Goal: Information Seeking & Learning: Find specific fact

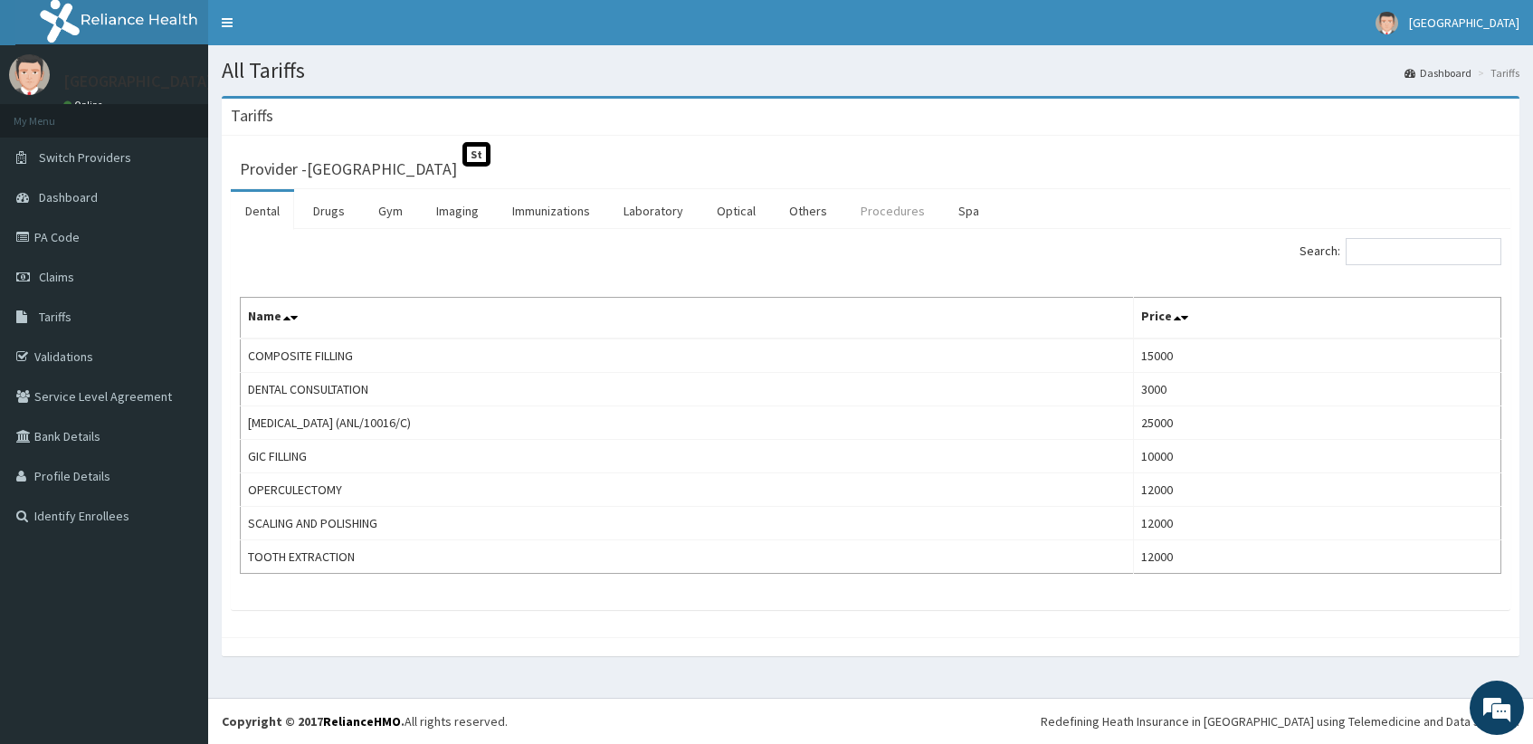
click at [905, 207] on link "Procedures" at bounding box center [892, 211] width 93 height 38
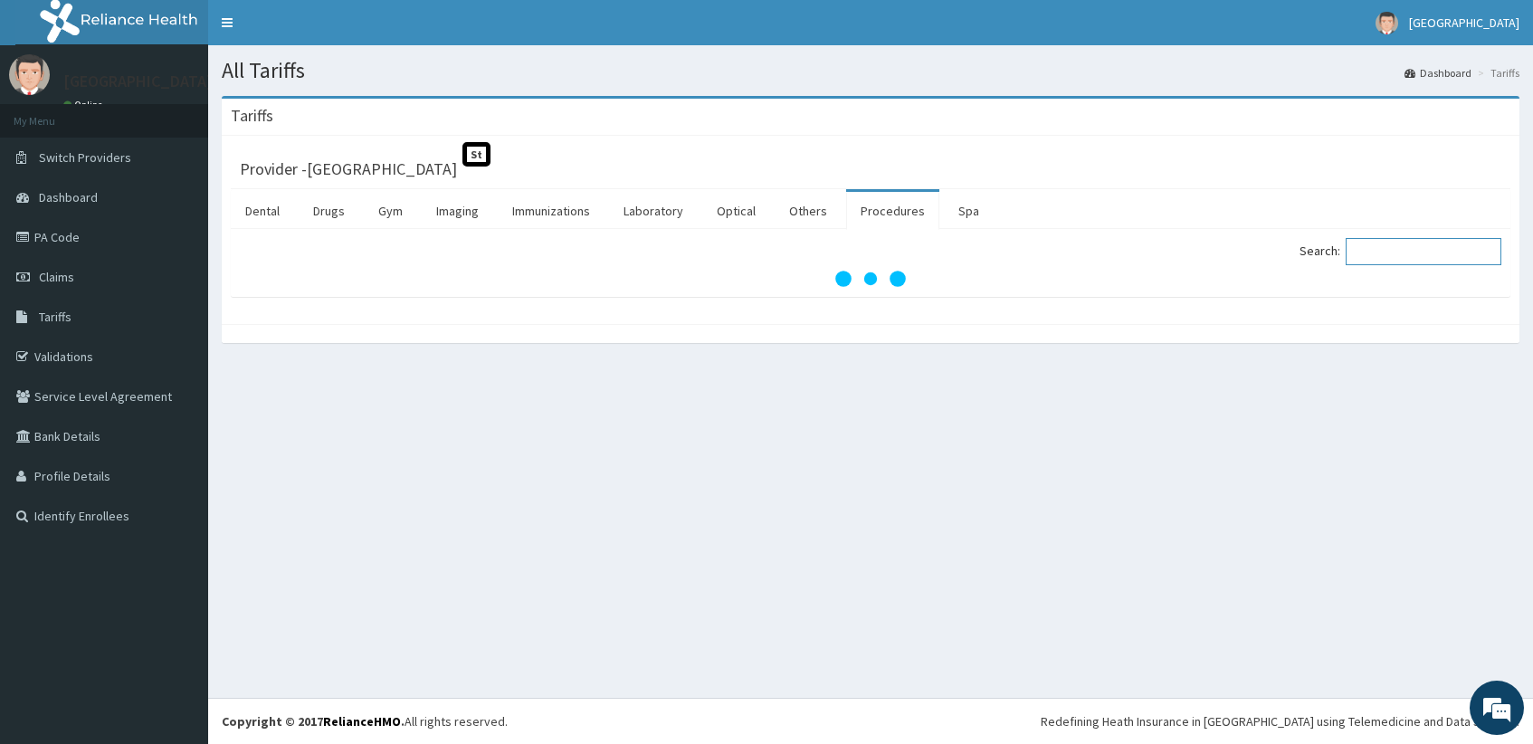
click at [1409, 261] on input "Search:" at bounding box center [1423, 251] width 156 height 27
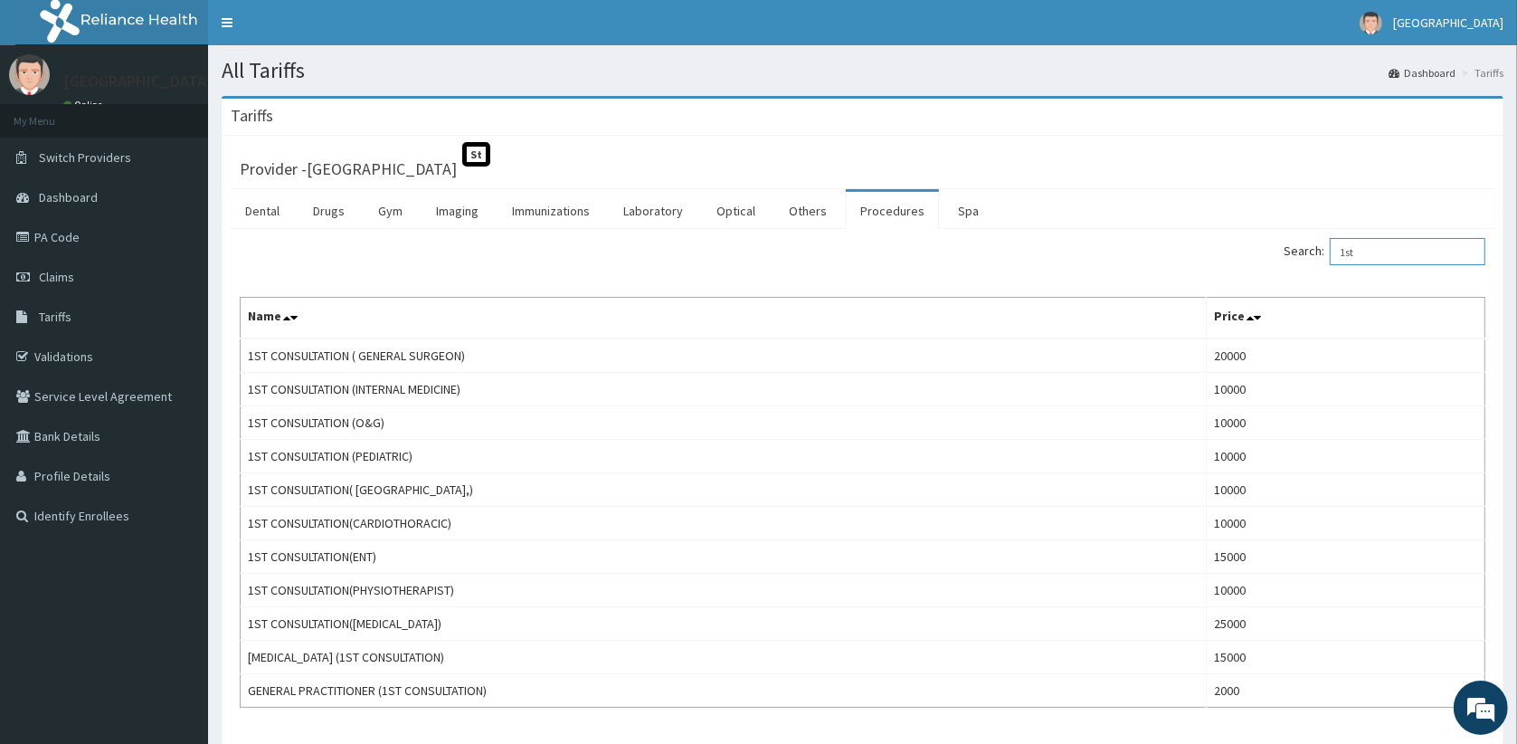
click at [1420, 252] on input "1st" at bounding box center [1408, 251] width 156 height 27
click at [1419, 252] on input "1st" at bounding box center [1408, 251] width 156 height 27
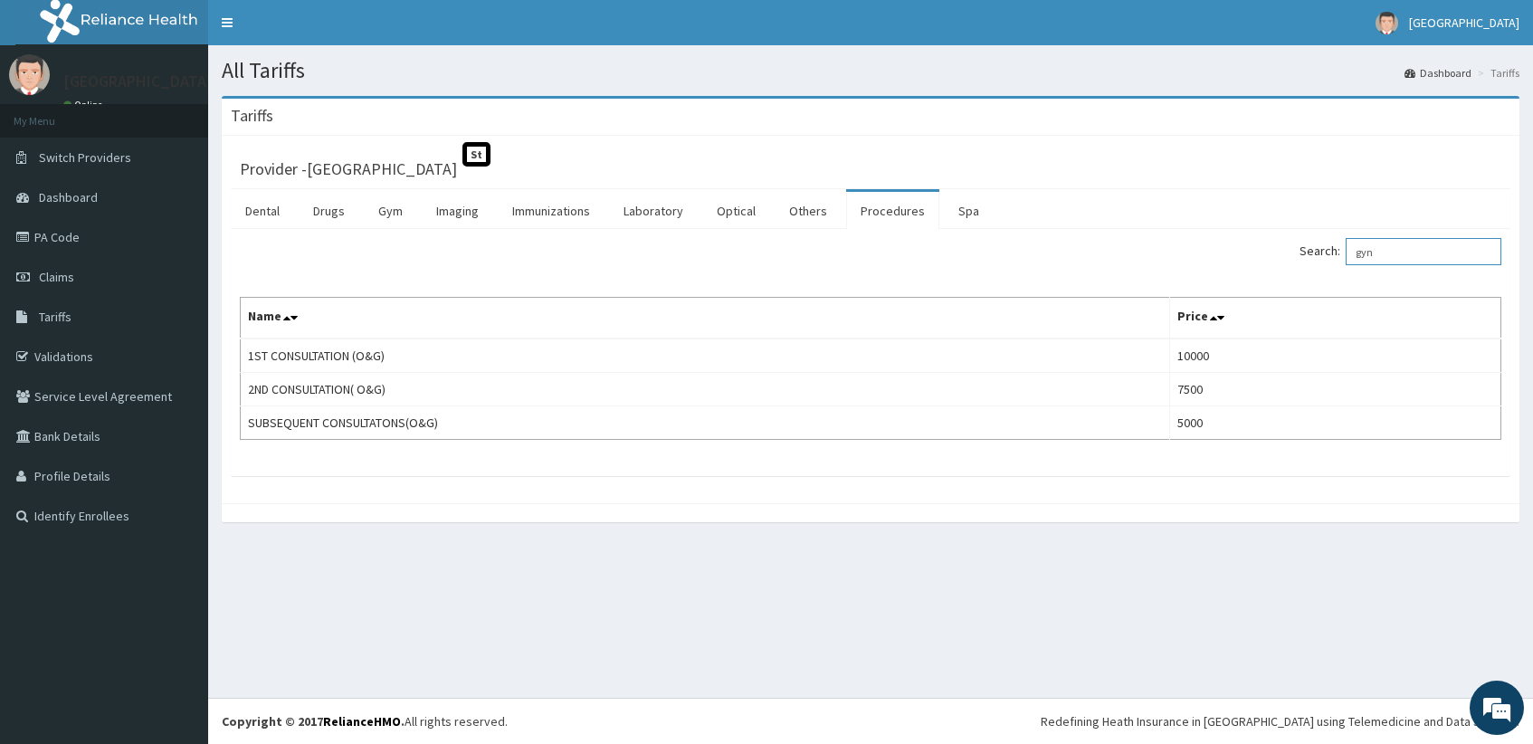
click at [1384, 249] on input "gyn" at bounding box center [1423, 251] width 156 height 27
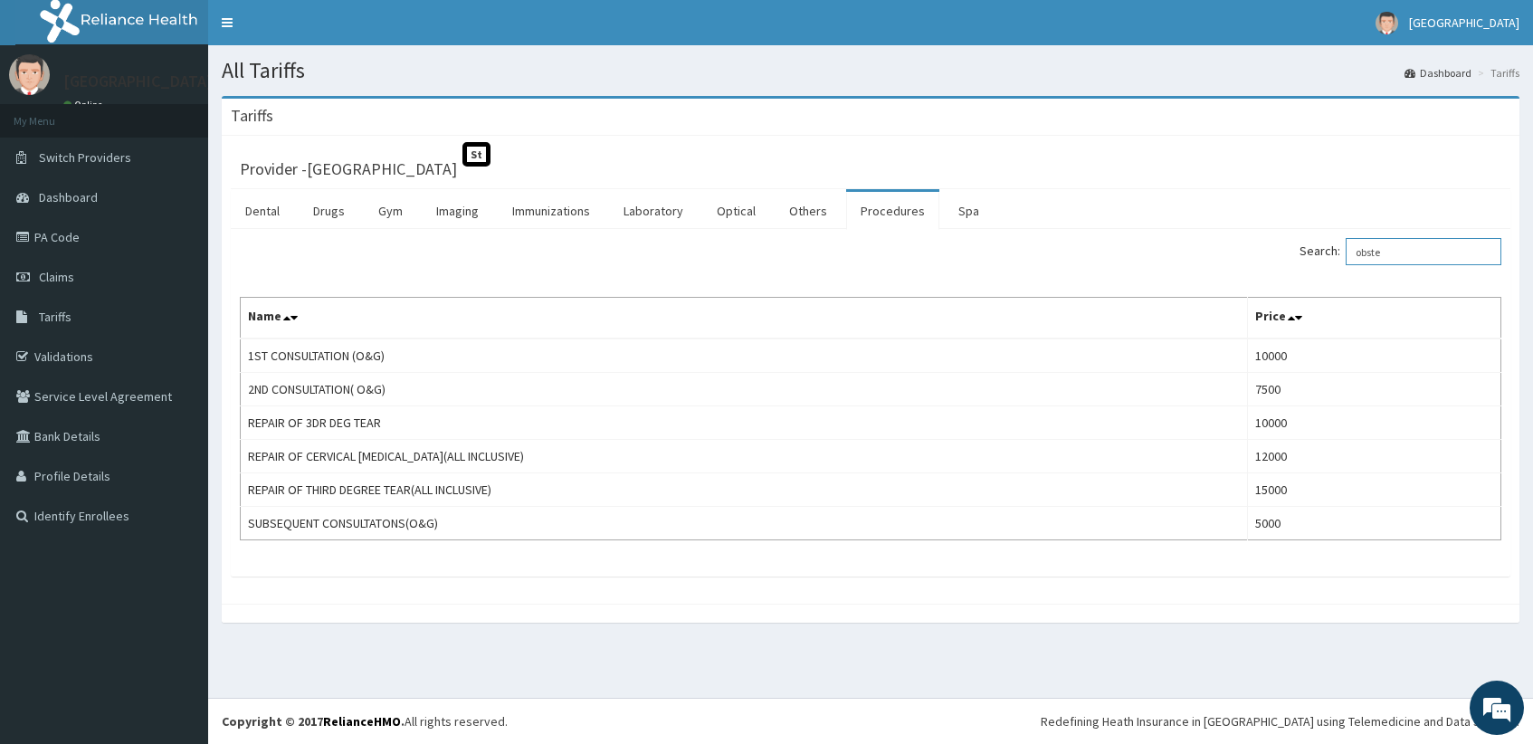
type input "obste"
click at [1396, 246] on input "obste" at bounding box center [1423, 251] width 156 height 27
